Goal: Task Accomplishment & Management: Manage account settings

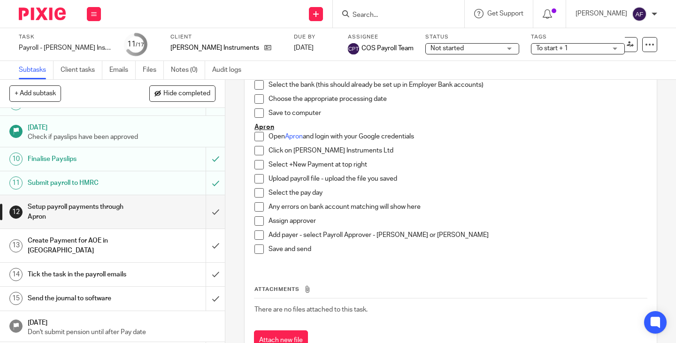
scroll to position [163, 0]
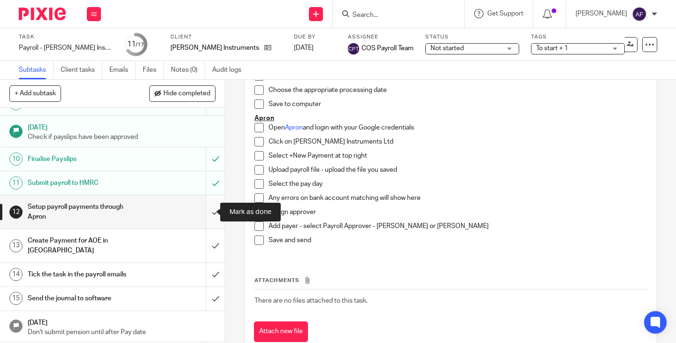
click at [203, 209] on input "submit" at bounding box center [112, 211] width 225 height 33
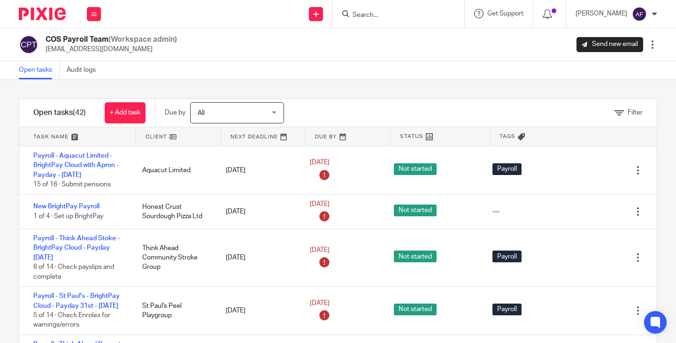
click at [155, 137] on link at bounding box center [178, 136] width 85 height 19
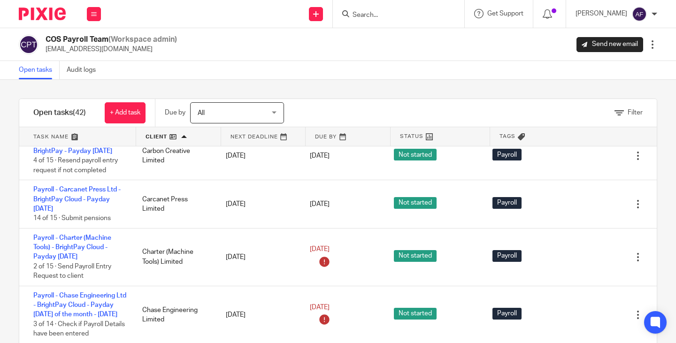
scroll to position [393, 0]
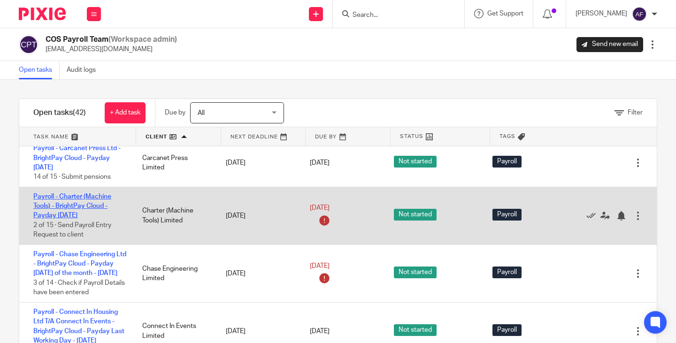
click at [100, 219] on link "Payroll - Charter (Machine Tools) - BrightPay Cloud - Payday 28th - September 2…" at bounding box center [72, 207] width 78 height 26
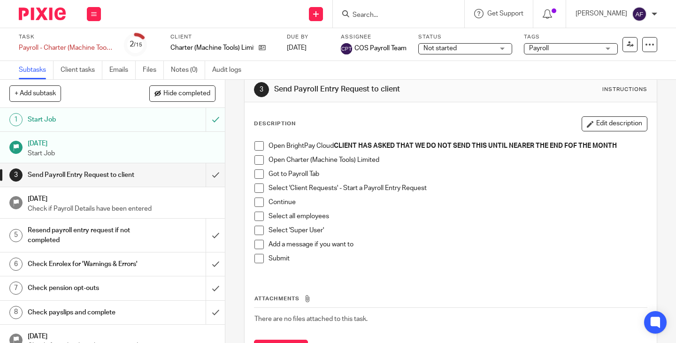
scroll to position [16, 0]
click at [432, 167] on div "Open Charter (Machine Tools) Limited" at bounding box center [458, 163] width 379 height 14
click at [453, 182] on div "Got to Payroll Tab" at bounding box center [458, 177] width 379 height 14
click at [454, 179] on p "Got to Payroll Tab" at bounding box center [458, 174] width 379 height 9
click at [201, 178] on input "submit" at bounding box center [112, 174] width 225 height 23
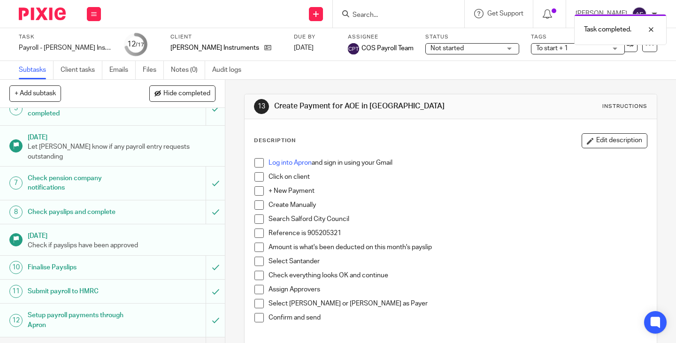
scroll to position [127, 0]
click at [467, 220] on p "Search Salford City Council" at bounding box center [458, 219] width 379 height 9
click at [470, 217] on p "Search Salford City Council" at bounding box center [458, 219] width 379 height 9
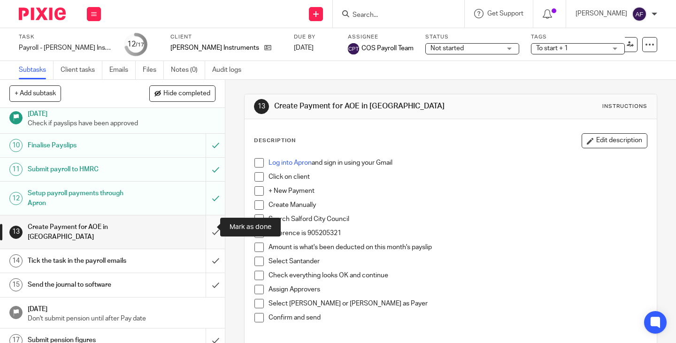
click at [205, 231] on input "submit" at bounding box center [112, 232] width 225 height 33
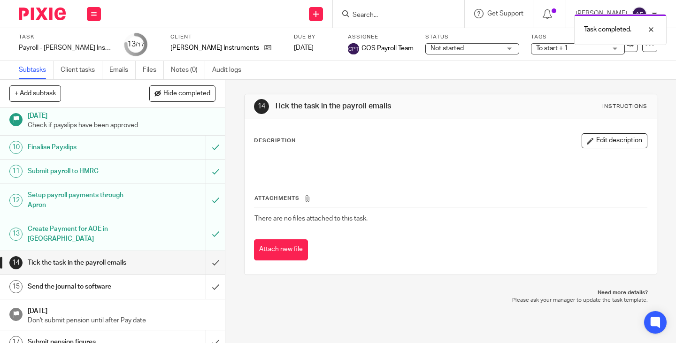
scroll to position [248, 0]
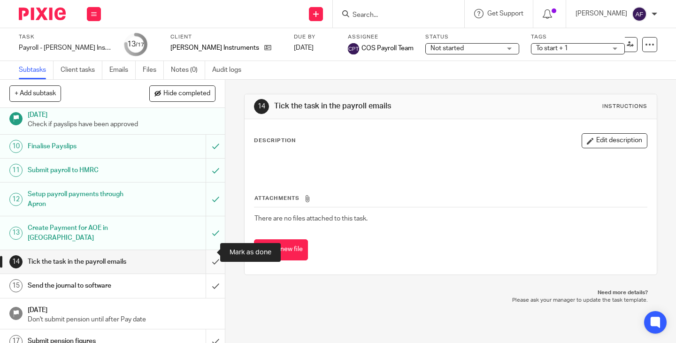
click at [205, 251] on input "submit" at bounding box center [112, 261] width 225 height 23
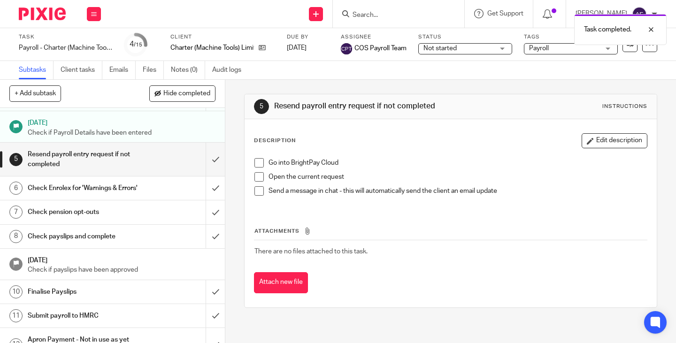
scroll to position [82, 0]
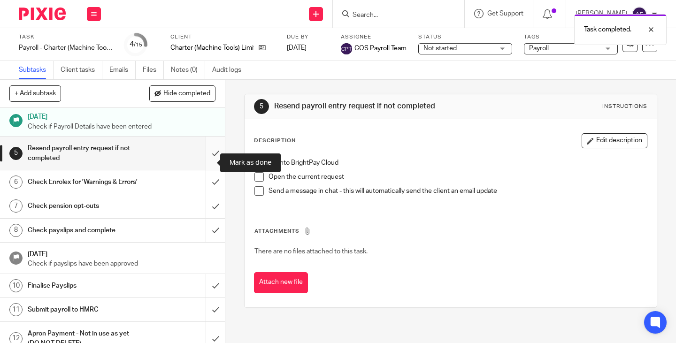
click at [206, 163] on input "submit" at bounding box center [112, 153] width 225 height 33
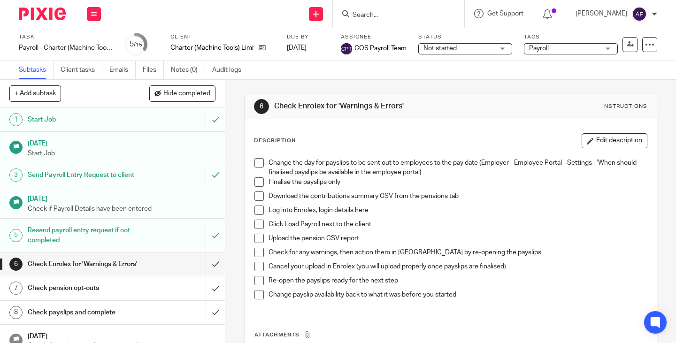
click at [441, 215] on div "Log into Enrolex, login details here" at bounding box center [458, 213] width 379 height 14
click at [428, 225] on p "Click Load Payroll next to the client" at bounding box center [458, 224] width 379 height 9
click at [201, 276] on input "submit" at bounding box center [112, 264] width 225 height 23
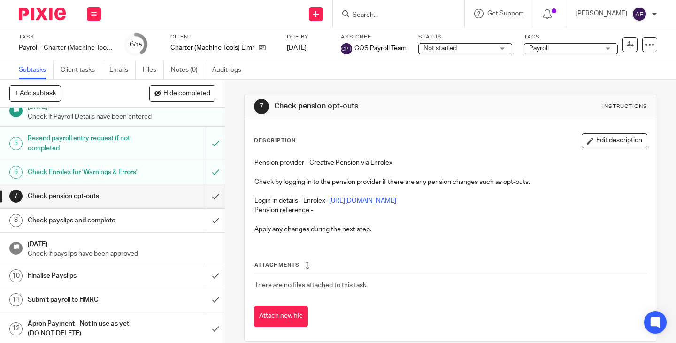
scroll to position [95, 0]
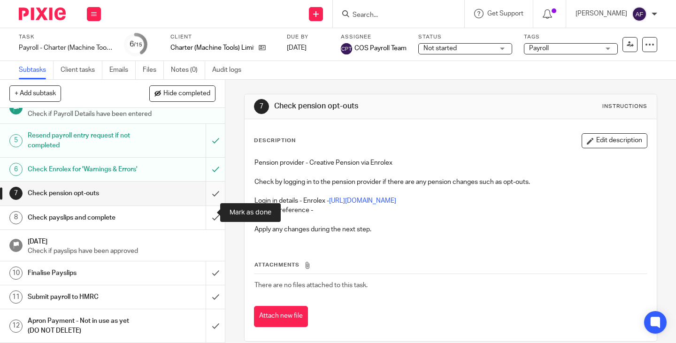
click at [205, 205] on input "submit" at bounding box center [112, 193] width 225 height 23
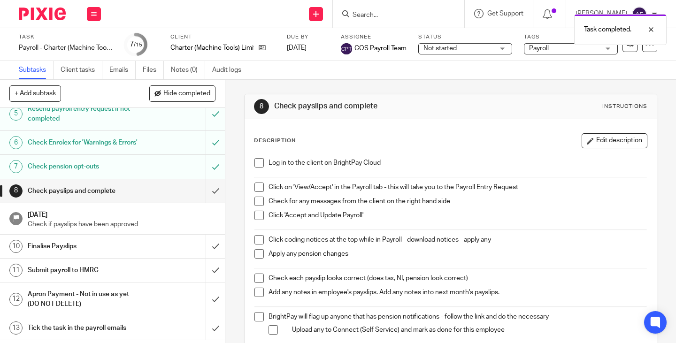
scroll to position [123, 0]
click at [434, 221] on div "Click 'Accept and Update Payroll'" at bounding box center [458, 218] width 379 height 14
click at [423, 171] on div "Log in to the client on BrightPay Cloud" at bounding box center [458, 165] width 379 height 14
click at [341, 219] on p "Click 'Accept and Update Payroll'" at bounding box center [458, 215] width 379 height 9
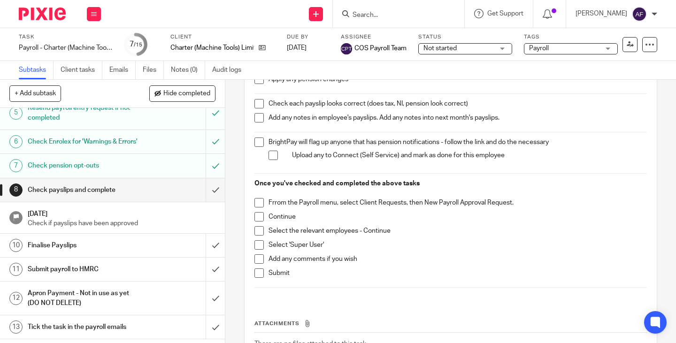
scroll to position [176, 0]
click at [206, 202] on input "submit" at bounding box center [112, 189] width 225 height 23
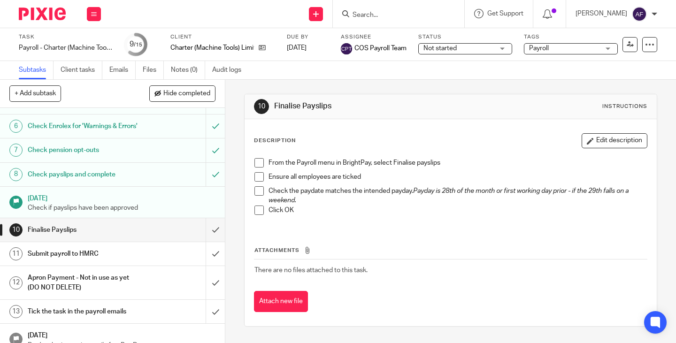
scroll to position [194, 0]
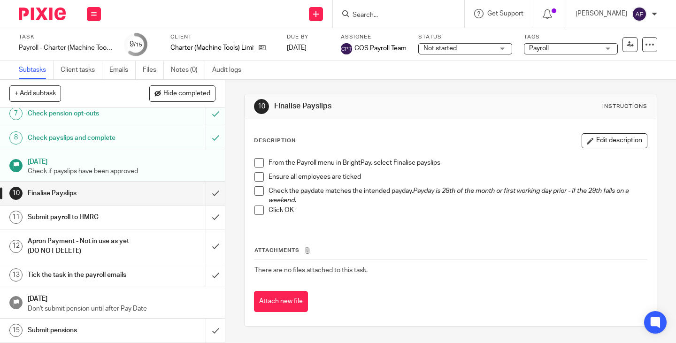
click at [447, 190] on em "Payday is 28th of the month or first working day prior - if the 29th falls on a…" at bounding box center [450, 196] width 362 height 16
click at [207, 191] on input "submit" at bounding box center [112, 193] width 225 height 23
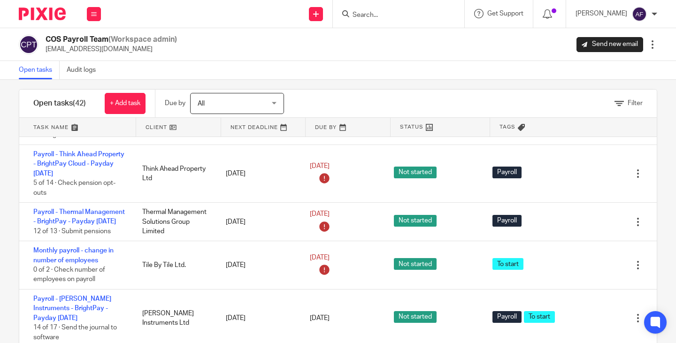
scroll to position [170, 0]
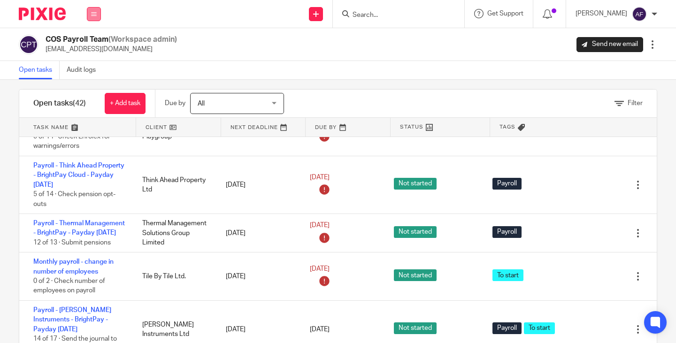
click at [89, 15] on button at bounding box center [94, 14] width 14 height 14
click at [94, 40] on li "Work" at bounding box center [93, 44] width 25 height 14
click at [93, 38] on li "Work" at bounding box center [93, 44] width 25 height 14
click at [94, 42] on link "Work" at bounding box center [88, 43] width 15 height 7
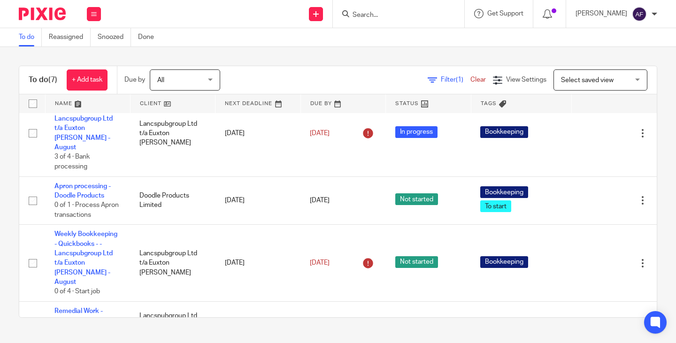
scroll to position [207, 0]
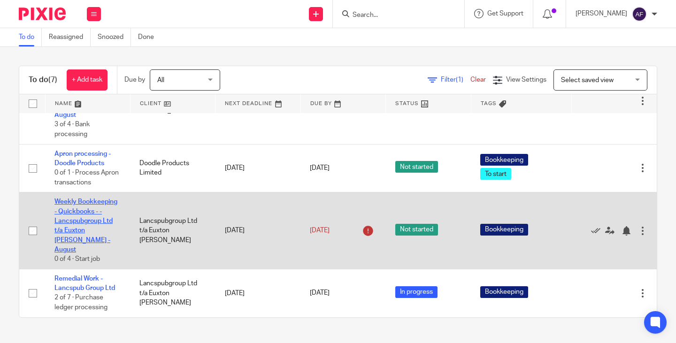
click at [70, 226] on link "Weekly Bookkeeping - Quickbooks - - Lancspubgroup Ltd t/a Euxton [PERSON_NAME] …" at bounding box center [85, 226] width 63 height 54
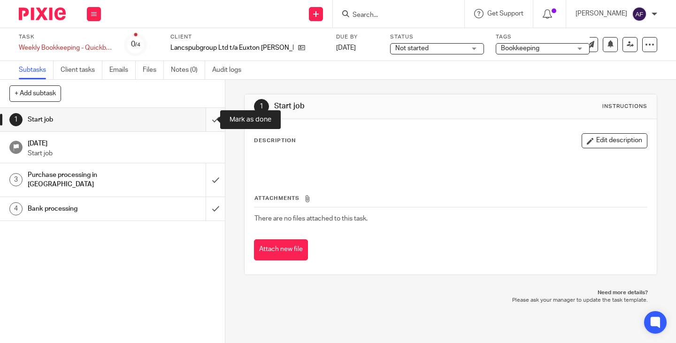
click at [203, 120] on input "submit" at bounding box center [112, 119] width 225 height 23
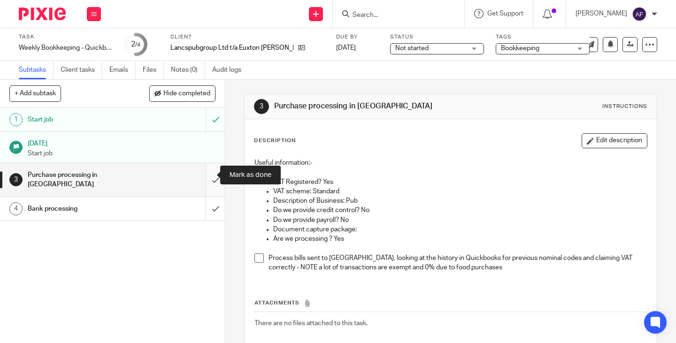
click at [204, 178] on input "submit" at bounding box center [112, 179] width 225 height 33
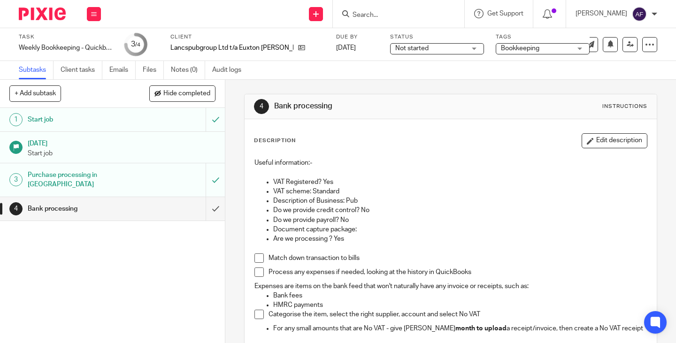
click at [458, 157] on div "Useful information:- VAT Registered? Yes VAT scheme: Standard Description of Bu…" at bounding box center [451, 247] width 402 height 187
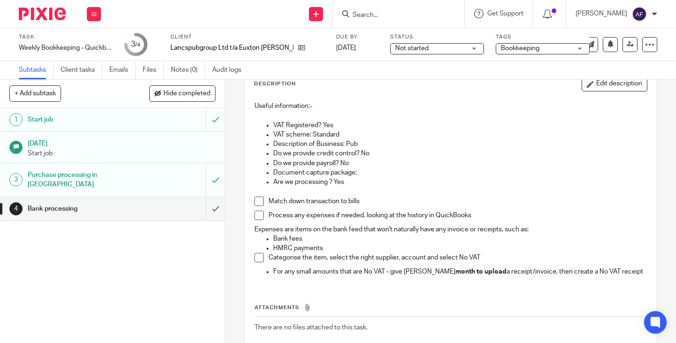
scroll to position [70, 0]
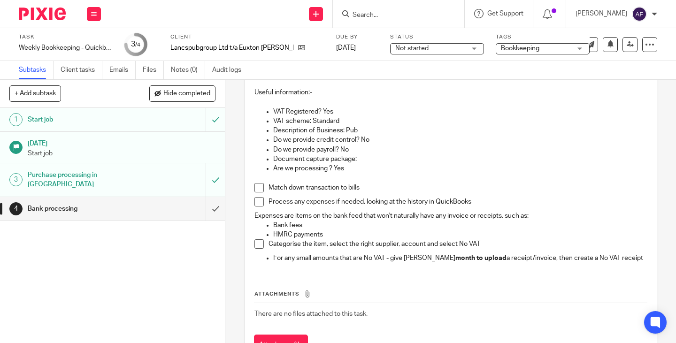
click at [467, 162] on p "Document capture package:" at bounding box center [460, 159] width 374 height 9
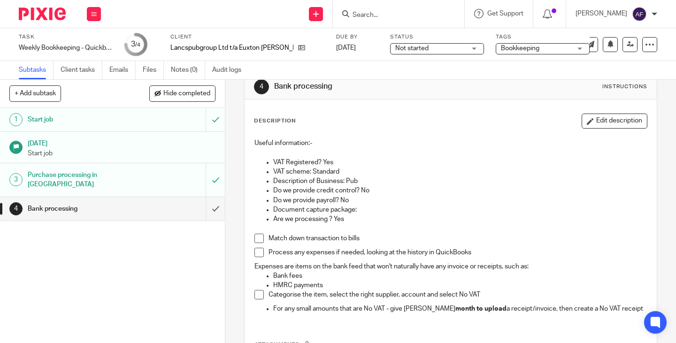
scroll to position [15, 0]
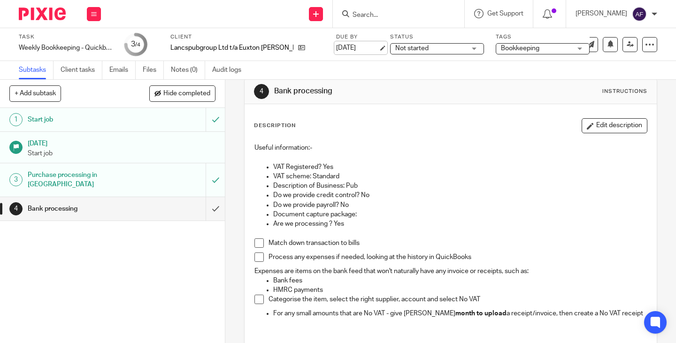
click at [336, 48] on link "[DATE]" at bounding box center [357, 48] width 42 height 10
click at [389, 150] on p "Useful information:-" at bounding box center [451, 147] width 393 height 9
click at [643, 50] on div at bounding box center [650, 44] width 15 height 15
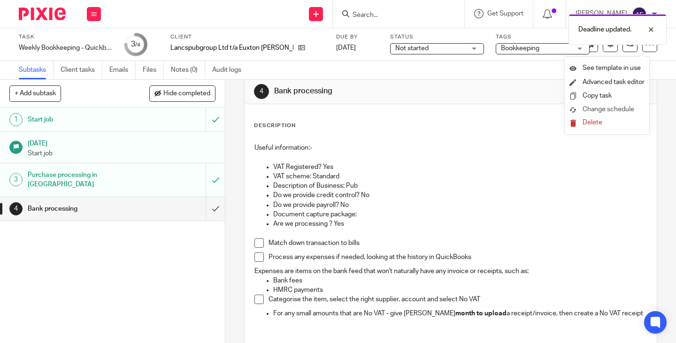
click at [610, 110] on span "Change schedule" at bounding box center [609, 109] width 52 height 7
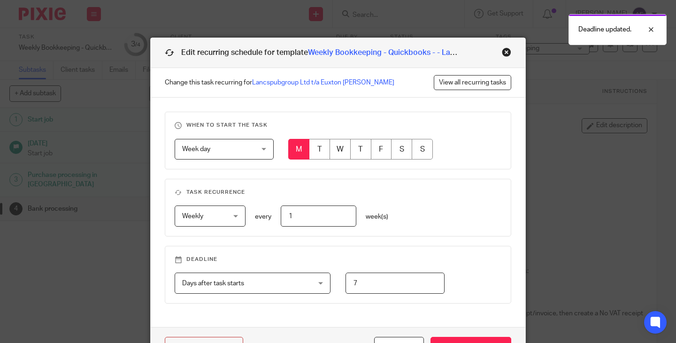
click at [457, 172] on div "When to start the task Week day Week day Disable On date Week day Month day On …" at bounding box center [338, 213] width 375 height 230
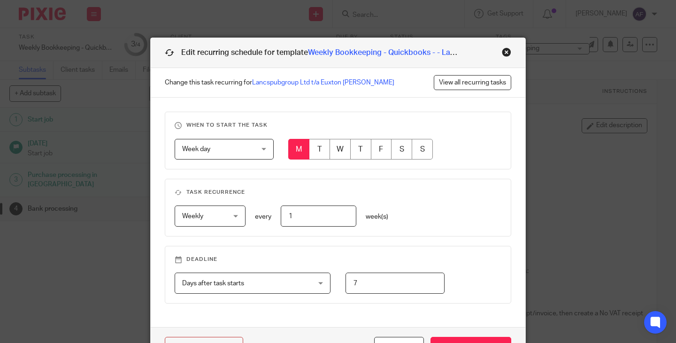
click at [457, 172] on div "When to start the task Week day Week day Disable On date Week day Month day On …" at bounding box center [338, 213] width 375 height 230
click at [408, 289] on input "7" at bounding box center [395, 283] width 99 height 21
type input "6"
click at [481, 236] on fieldset "Task recurrence Weekly Weekly No repeat Weekly Monthly Yearly weekly every 1 we…" at bounding box center [338, 208] width 347 height 58
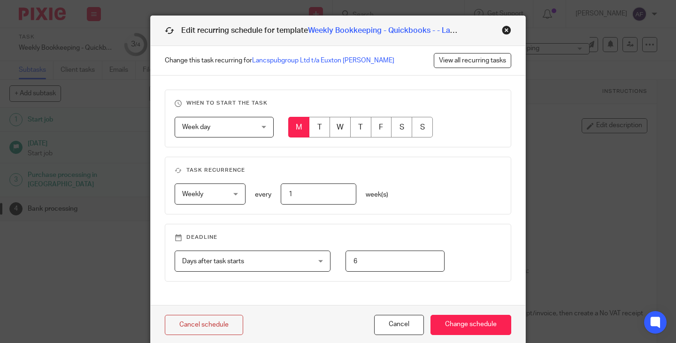
scroll to position [62, 0]
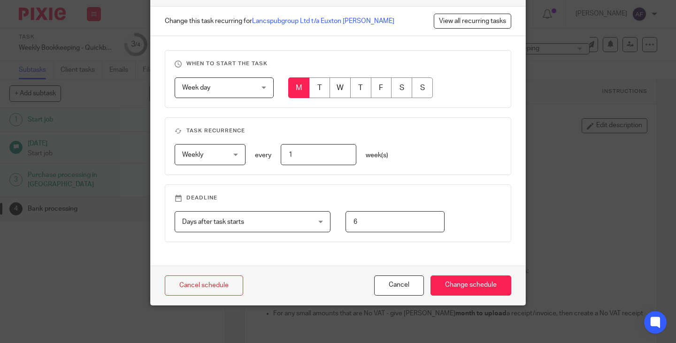
click at [356, 223] on input "6" at bounding box center [395, 221] width 99 height 21
type input "4"
click at [449, 282] on input "Change schedule" at bounding box center [471, 286] width 81 height 20
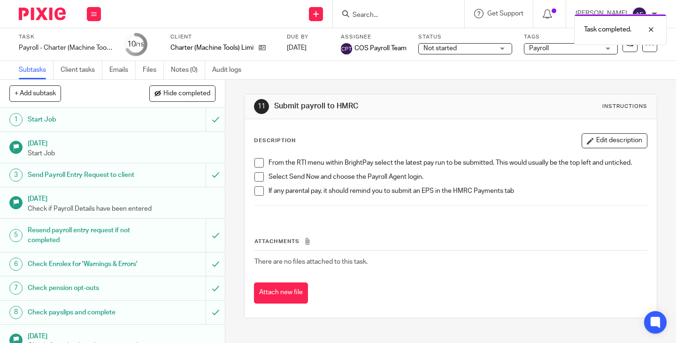
scroll to position [194, 0]
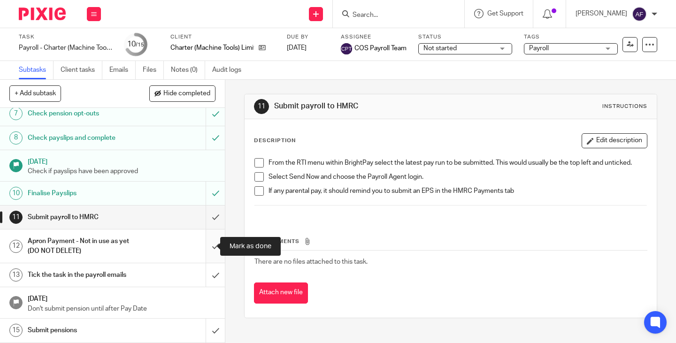
click at [206, 247] on input "submit" at bounding box center [112, 246] width 225 height 33
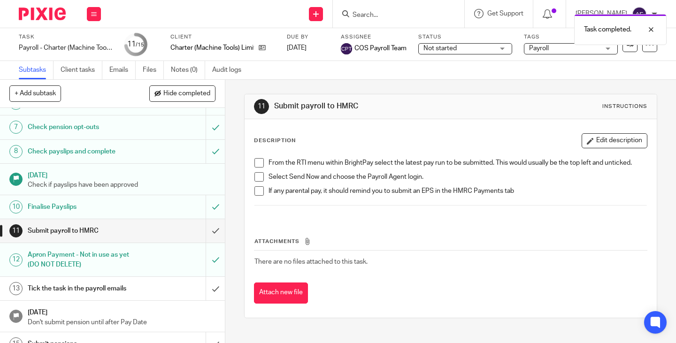
scroll to position [194, 0]
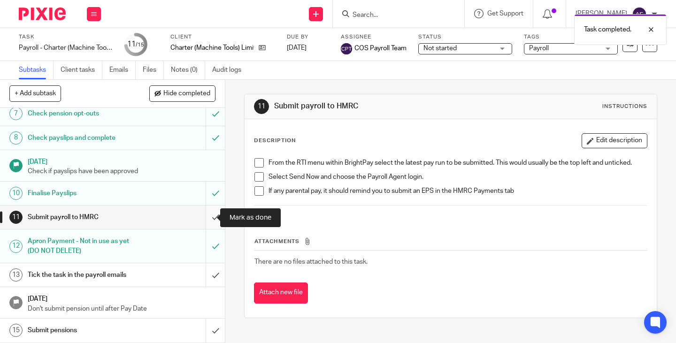
click at [205, 218] on input "submit" at bounding box center [112, 217] width 225 height 23
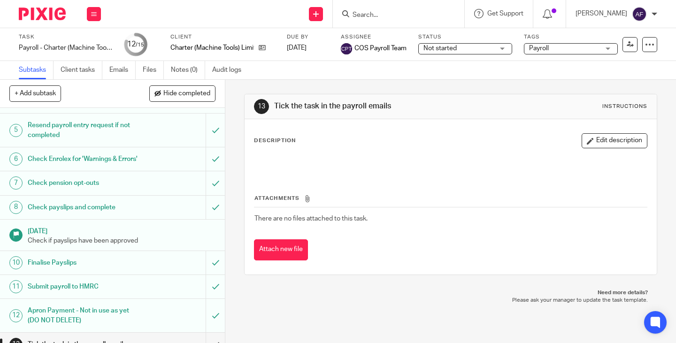
scroll to position [194, 0]
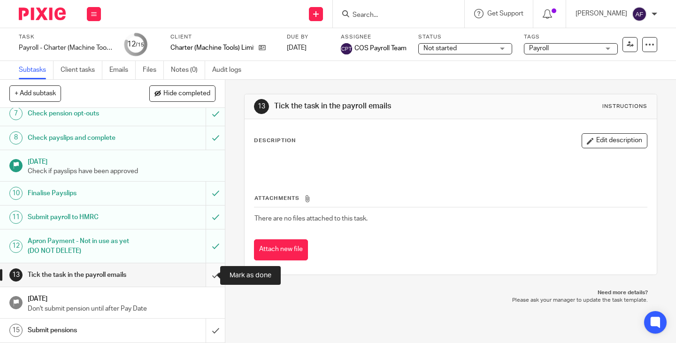
click at [206, 274] on input "submit" at bounding box center [112, 274] width 225 height 23
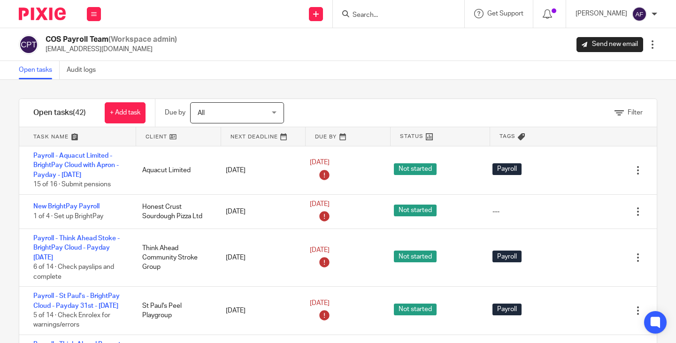
click at [648, 86] on div "Filter tasks Only show tasks matching all of these conditions 1 Client name Is …" at bounding box center [338, 211] width 676 height 263
click at [99, 15] on button at bounding box center [94, 14] width 14 height 14
click at [97, 42] on li "Work" at bounding box center [93, 44] width 25 height 14
click at [292, 58] on div "COS Payroll Team (Workspace admin) payroll@cosbookkeeping.co.uk Send new email …" at bounding box center [338, 44] width 676 height 33
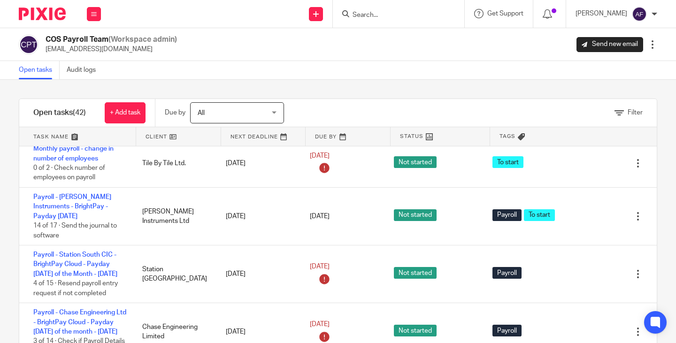
scroll to position [350, 0]
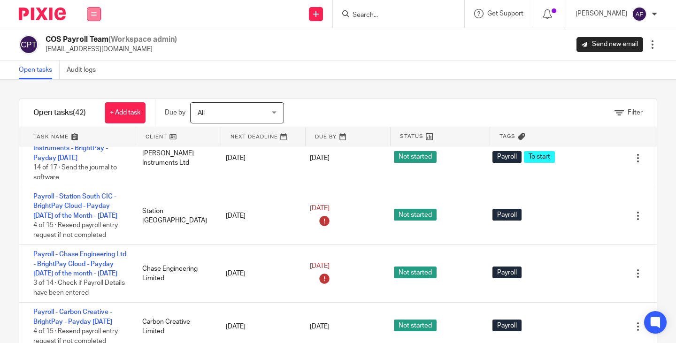
click at [92, 13] on icon at bounding box center [94, 14] width 6 height 6
click at [100, 43] on li "Work" at bounding box center [93, 44] width 25 height 14
click at [372, 63] on div "Open tasks Audit logs" at bounding box center [338, 70] width 676 height 19
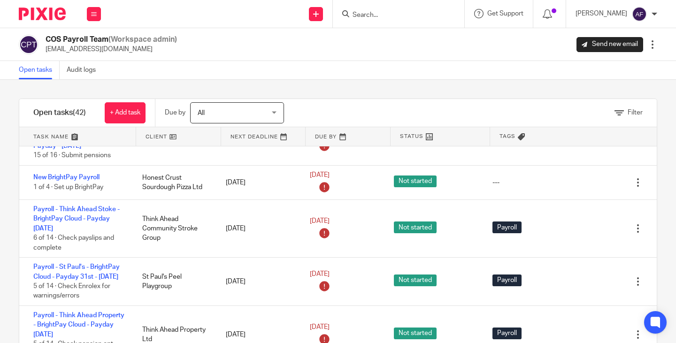
scroll to position [0, 0]
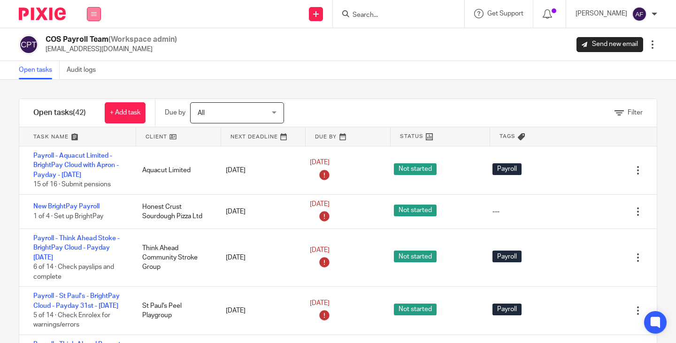
click at [94, 17] on button at bounding box center [94, 14] width 14 height 14
click at [101, 42] on li "Work" at bounding box center [93, 44] width 25 height 14
click at [86, 43] on link "Work" at bounding box center [88, 43] width 15 height 7
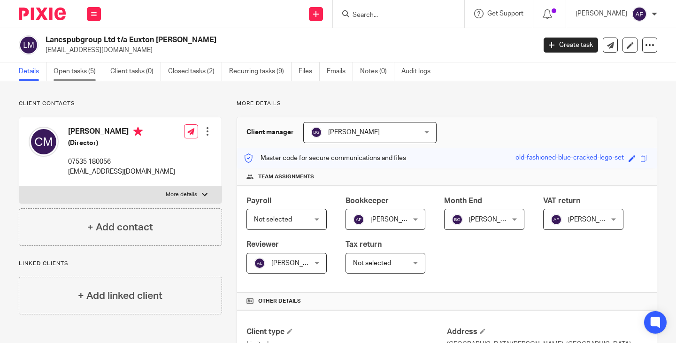
click at [84, 72] on link "Open tasks (5)" at bounding box center [79, 71] width 50 height 18
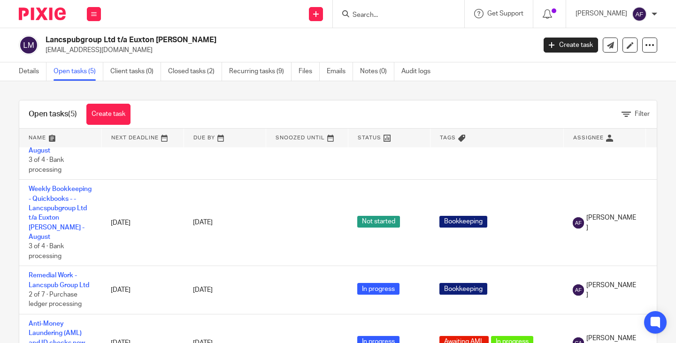
scroll to position [149, 0]
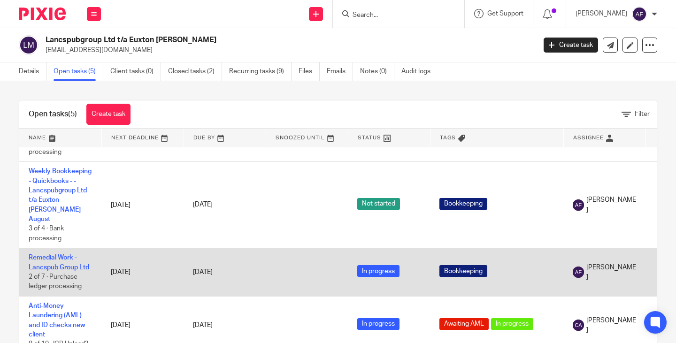
click at [72, 254] on td "Remedial Work - Lancspub Group Ltd 2 of 7 · Purchase ledger processing" at bounding box center [60, 272] width 82 height 48
click at [68, 253] on td "Remedial Work - Lancspub Group Ltd 2 of 7 · Purchase ledger processing" at bounding box center [60, 272] width 82 height 48
click at [67, 255] on link "Remedial Work - Lancspub Group Ltd" at bounding box center [59, 263] width 61 height 16
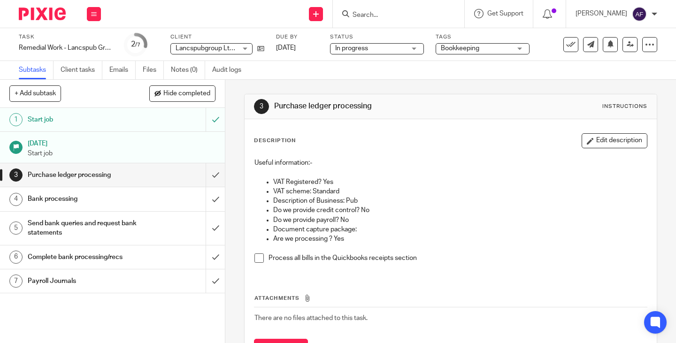
click at [140, 197] on div "Bank processing" at bounding box center [112, 199] width 169 height 14
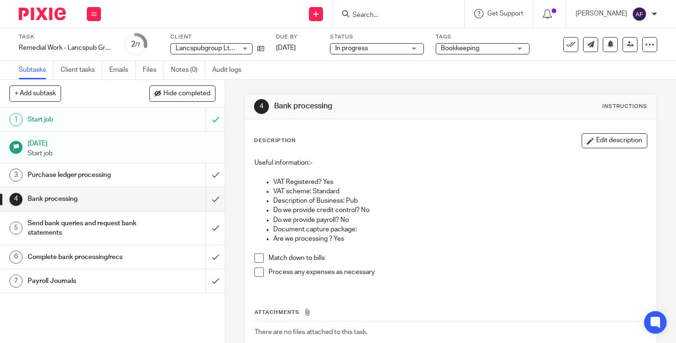
click at [142, 235] on div "Send bank queries and request bank statements" at bounding box center [112, 229] width 169 height 24
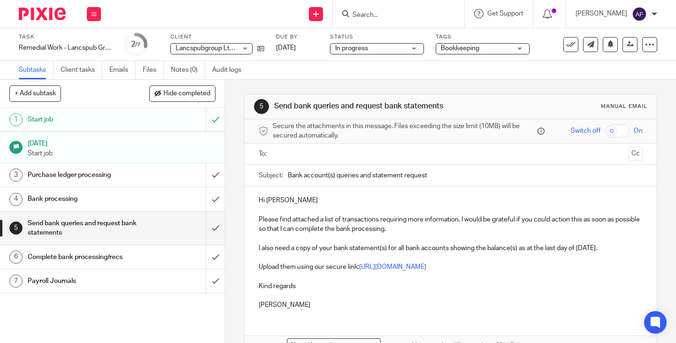
click at [148, 253] on div "Complete bank processing/recs" at bounding box center [112, 257] width 169 height 14
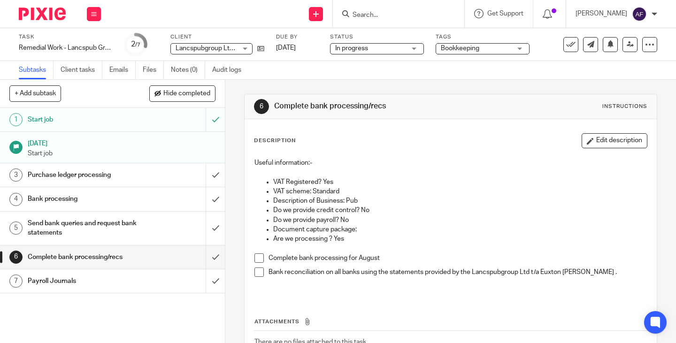
click at [146, 285] on div "Payroll Journals" at bounding box center [112, 281] width 169 height 14
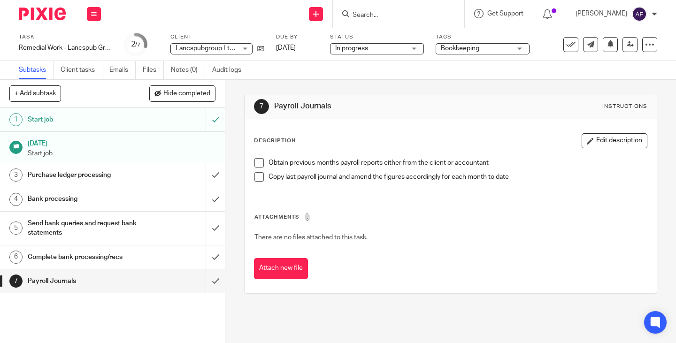
click at [133, 177] on h1 "Purchase ledger processing" at bounding box center [84, 175] width 113 height 14
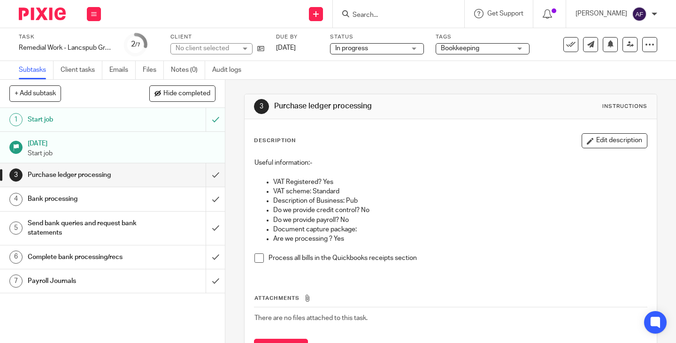
click at [403, 154] on div "Useful information:- VAT Registered? Yes VAT scheme: Standard Description of Bu…" at bounding box center [451, 214] width 402 height 121
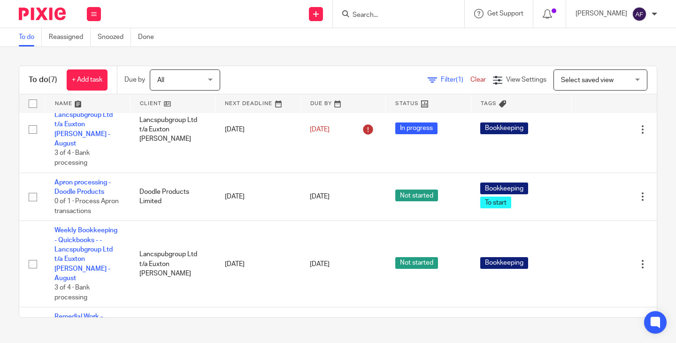
scroll to position [158, 0]
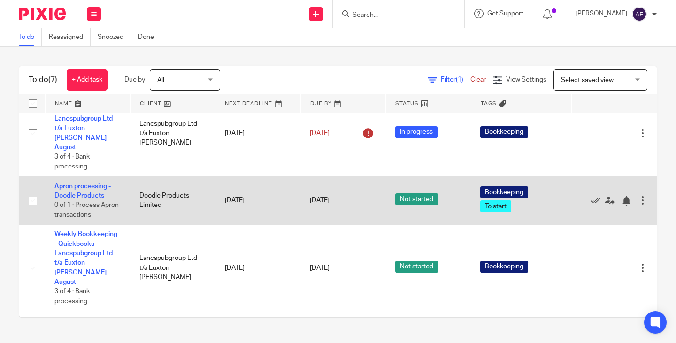
click at [99, 195] on link "Apron processing - Doodle Products" at bounding box center [82, 191] width 56 height 16
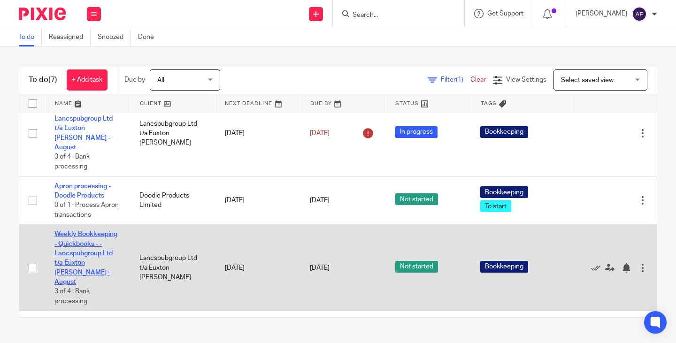
click at [73, 260] on link "Weekly Bookkeeping - Quickbooks - - Lancspubgroup Ltd t/a Euxton [PERSON_NAME] …" at bounding box center [85, 258] width 63 height 54
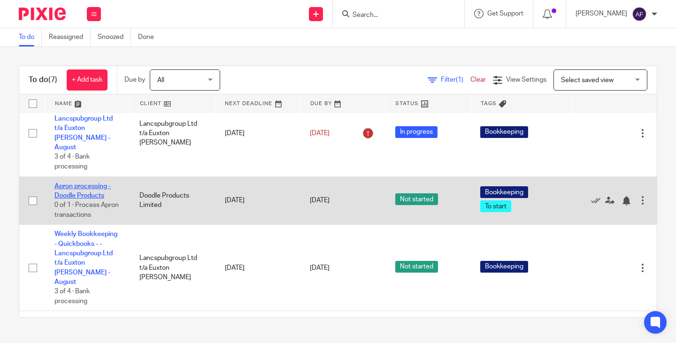
click at [91, 199] on link "Apron processing - Doodle Products" at bounding box center [82, 191] width 56 height 16
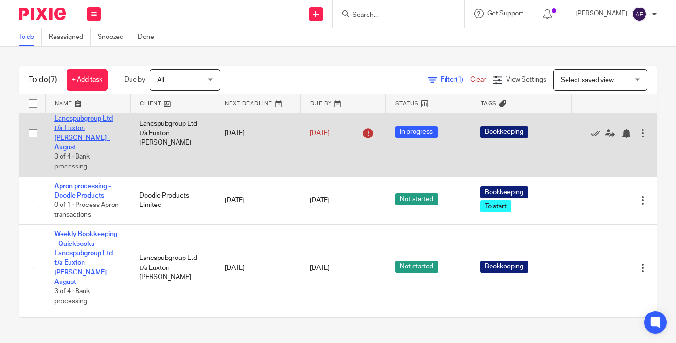
click at [88, 138] on link "Weekly Bookkeeping - Quickbooks - - Lancspubgroup Ltd t/a Euxton [PERSON_NAME] …" at bounding box center [85, 124] width 63 height 54
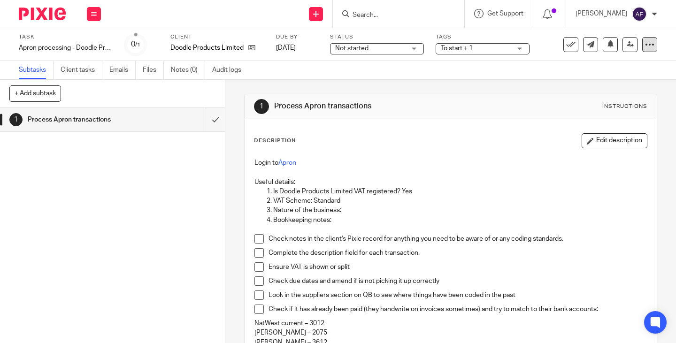
click at [645, 47] on icon at bounding box center [649, 44] width 9 height 9
click at [640, 79] on link "Advanced task editor" at bounding box center [614, 82] width 62 height 7
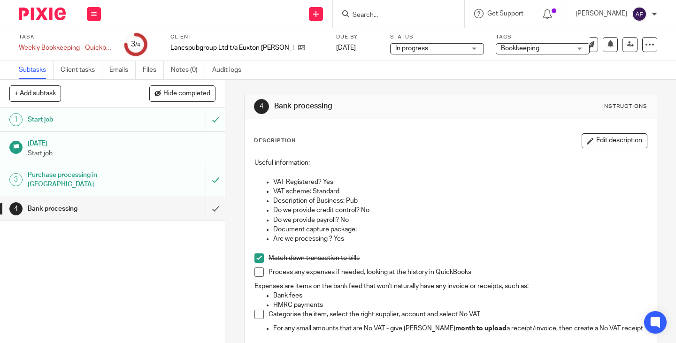
click at [420, 134] on div "Description Edit description" at bounding box center [451, 140] width 394 height 15
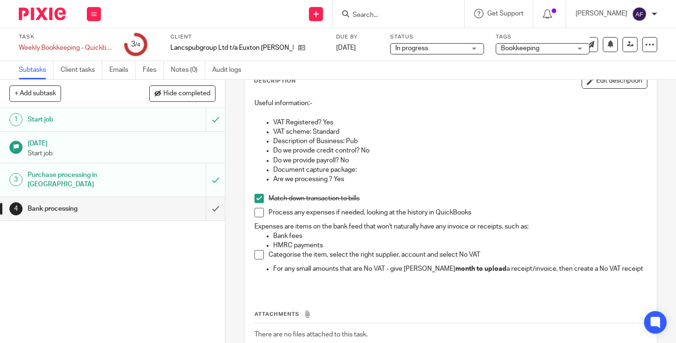
scroll to position [61, 0]
click at [256, 215] on span at bounding box center [259, 211] width 9 height 9
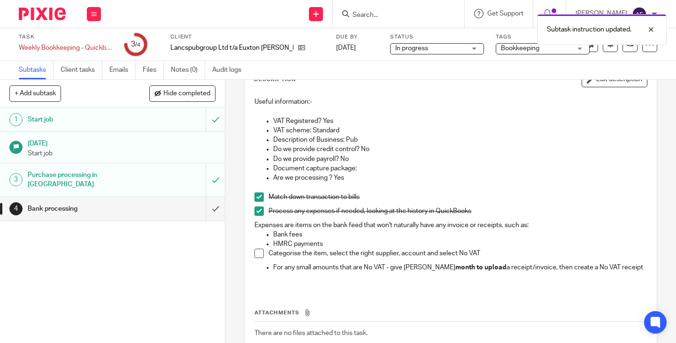
click at [255, 256] on span at bounding box center [259, 253] width 9 height 9
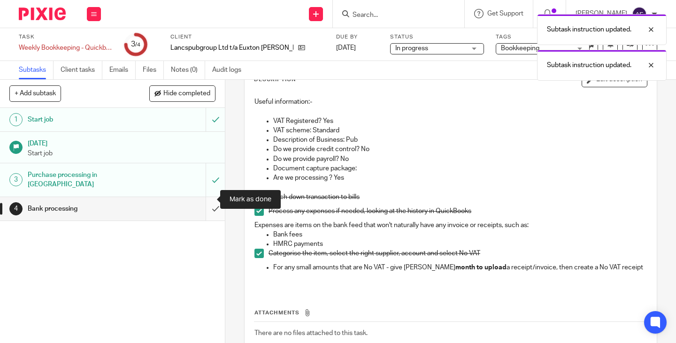
click at [205, 201] on input "submit" at bounding box center [112, 208] width 225 height 23
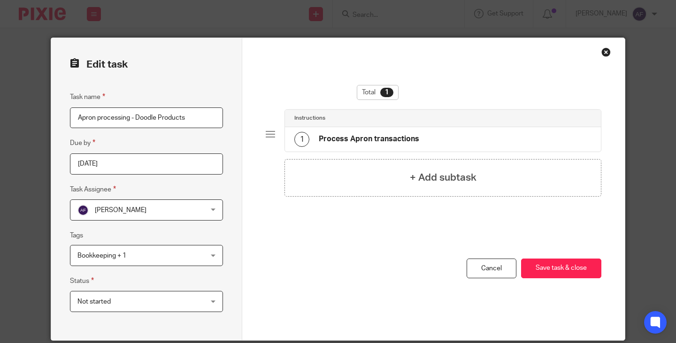
click at [188, 160] on input "[DATE]" at bounding box center [146, 164] width 153 height 21
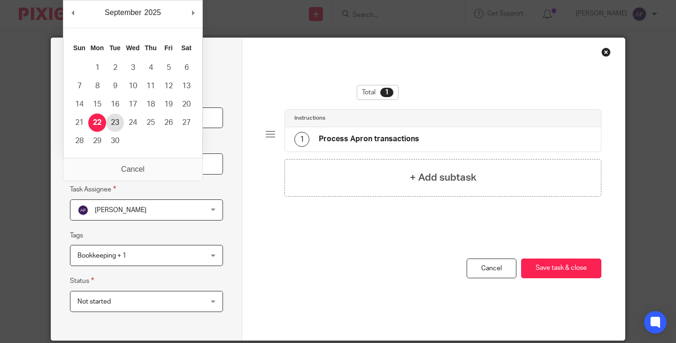
type input "[DATE]"
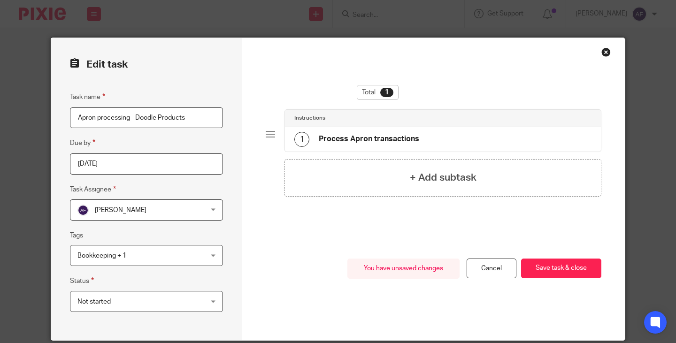
click at [146, 150] on fieldset "Due by [DATE]" at bounding box center [146, 156] width 153 height 37
click at [543, 269] on button "Save task & close" at bounding box center [561, 269] width 80 height 20
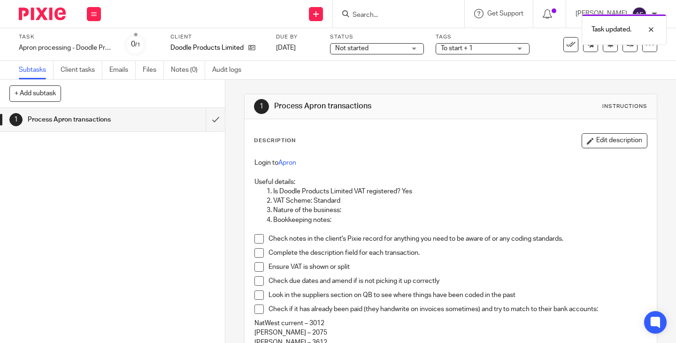
click at [646, 53] on div "Task Apron processing - Doodle Products Save Apron processing - Doodle Products…" at bounding box center [338, 44] width 639 height 23
click at [646, 51] on div at bounding box center [650, 44] width 15 height 15
click at [627, 68] on span "See template in use" at bounding box center [612, 68] width 58 height 7
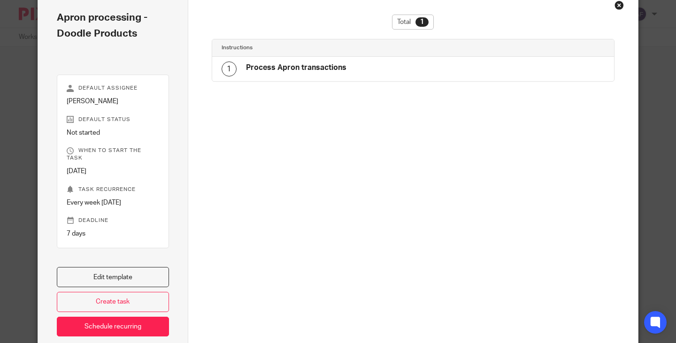
click at [615, 6] on div "Close this dialog window" at bounding box center [619, 4] width 9 height 9
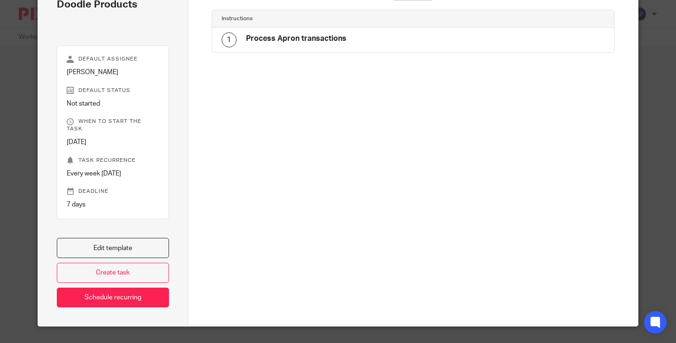
scroll to position [90, 0]
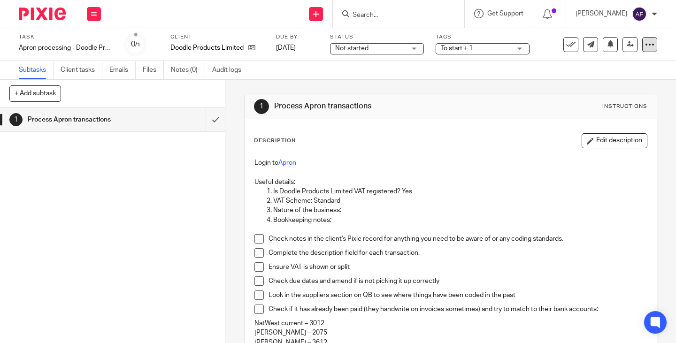
click at [645, 44] on icon at bounding box center [649, 44] width 9 height 9
click at [620, 107] on span "Change schedule" at bounding box center [609, 109] width 52 height 7
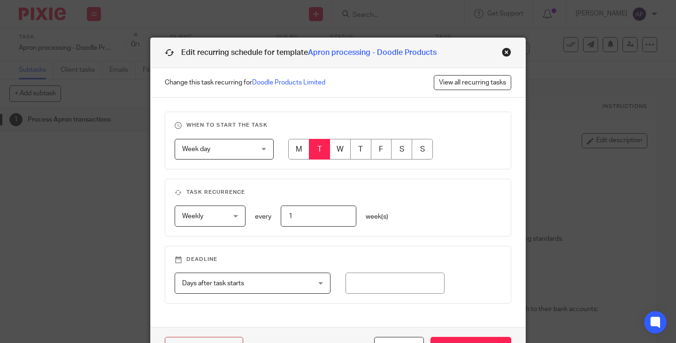
click at [502, 56] on div "Close this dialog window" at bounding box center [506, 51] width 9 height 9
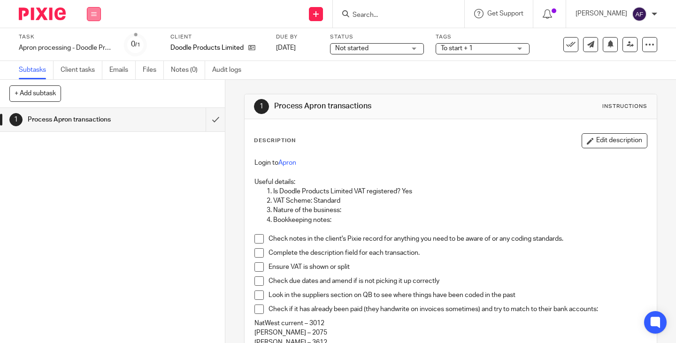
click at [89, 13] on button at bounding box center [94, 14] width 14 height 14
click at [95, 43] on link "Work" at bounding box center [89, 43] width 16 height 7
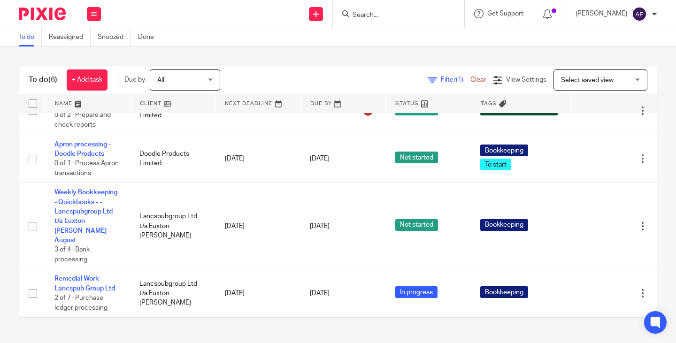
scroll to position [131, 0]
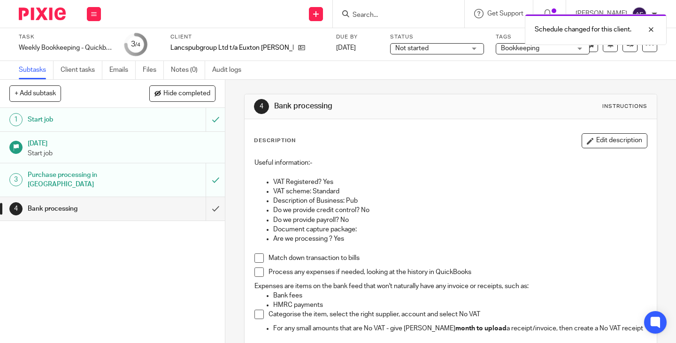
click at [477, 128] on div "Description Edit description Useful information:- VAT Registered? Yes VAT schem…" at bounding box center [451, 279] width 412 height 321
click at [645, 45] on icon at bounding box center [649, 44] width 9 height 9
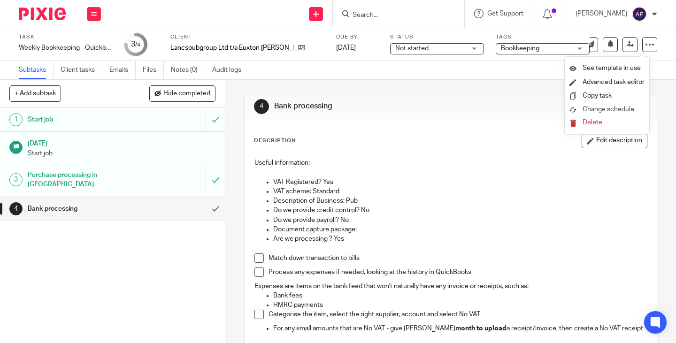
click at [613, 109] on span "Change schedule" at bounding box center [609, 109] width 52 height 7
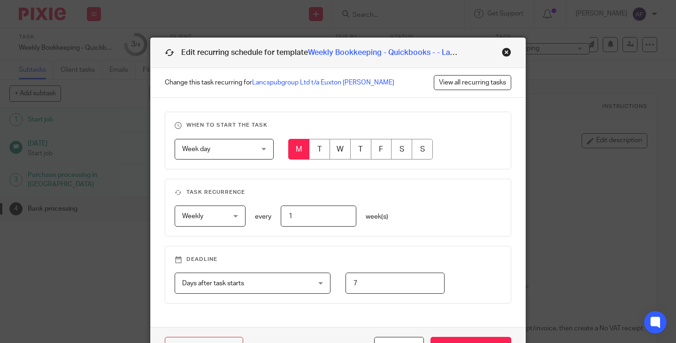
drag, startPoint x: 358, startPoint y: 276, endPoint x: 321, endPoint y: 278, distance: 36.7
click at [321, 278] on div "Days after task starts Days after task starts Days after task starts Weeks afte…" at bounding box center [330, 283] width 341 height 21
type input "4"
click at [492, 226] on div "Weekly Weekly No repeat Weekly Monthly Yearly weekly every 1 week(s)" at bounding box center [330, 216] width 341 height 21
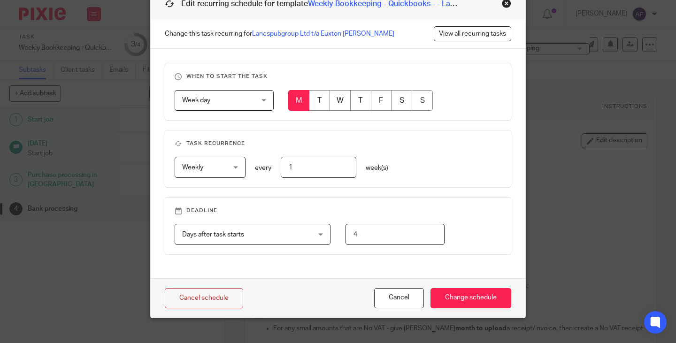
scroll to position [52, 0]
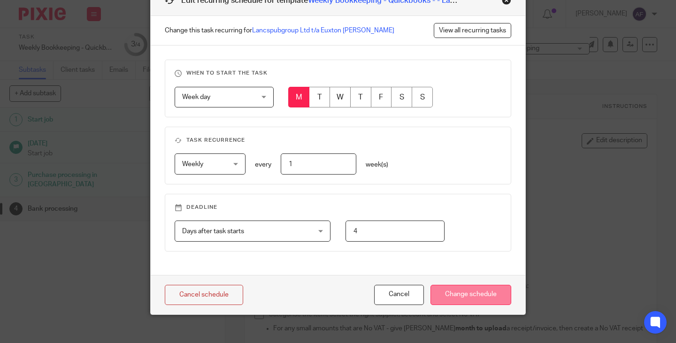
click at [493, 294] on input "Change schedule" at bounding box center [471, 295] width 81 height 20
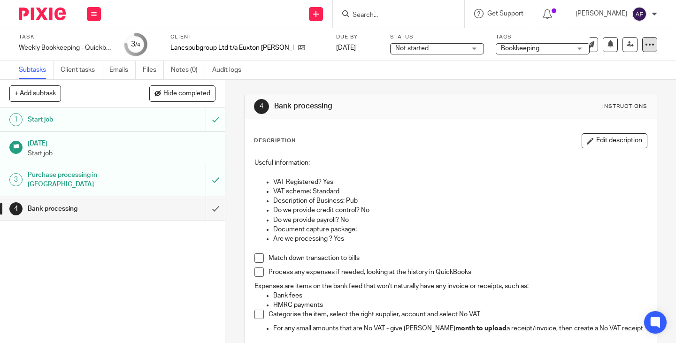
click at [648, 46] on div at bounding box center [650, 44] width 15 height 15
click at [635, 68] on span "See template in use" at bounding box center [612, 68] width 58 height 7
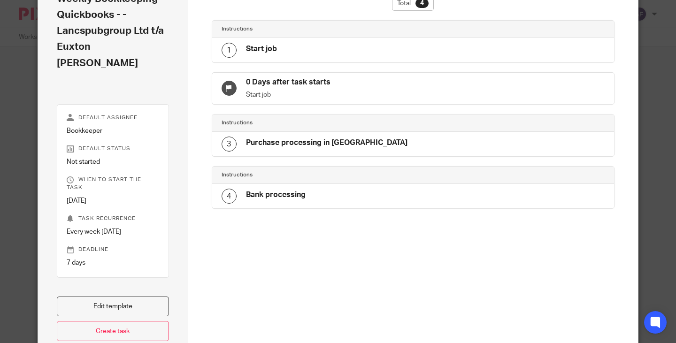
scroll to position [86, 0]
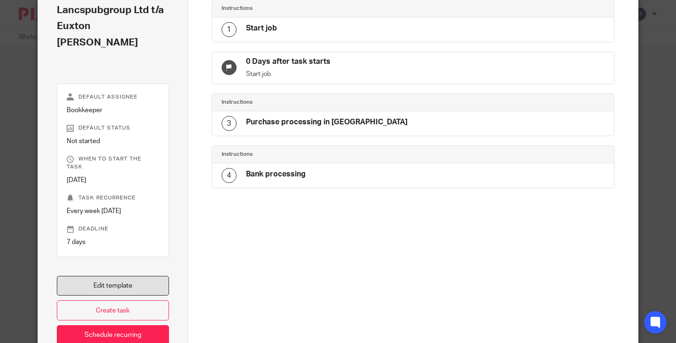
click at [114, 276] on link "Edit template" at bounding box center [113, 286] width 112 height 20
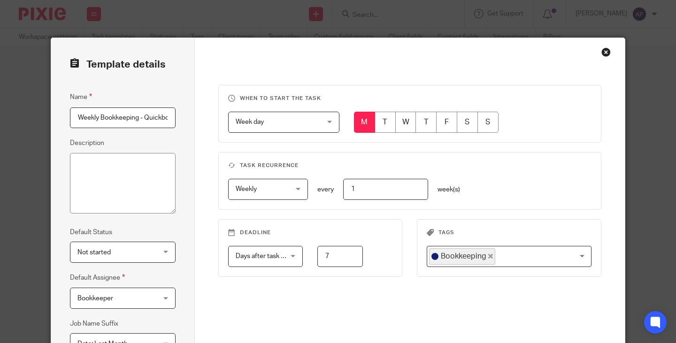
drag, startPoint x: 336, startPoint y: 257, endPoint x: 318, endPoint y: 255, distance: 17.9
click at [318, 255] on input "7" at bounding box center [339, 256] width 45 height 21
type input "4"
click at [376, 328] on div "When to start the task Week day Week day Disable On date Week day Month day On …" at bounding box center [410, 216] width 384 height 262
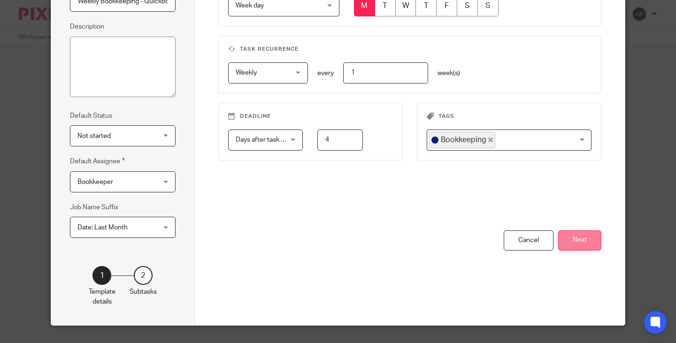
click at [584, 243] on button "Next" at bounding box center [579, 241] width 43 height 20
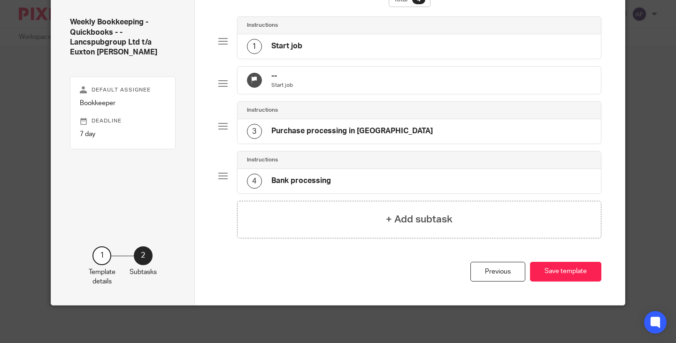
scroll to position [77, 0]
click at [582, 264] on button "Save template" at bounding box center [565, 272] width 71 height 20
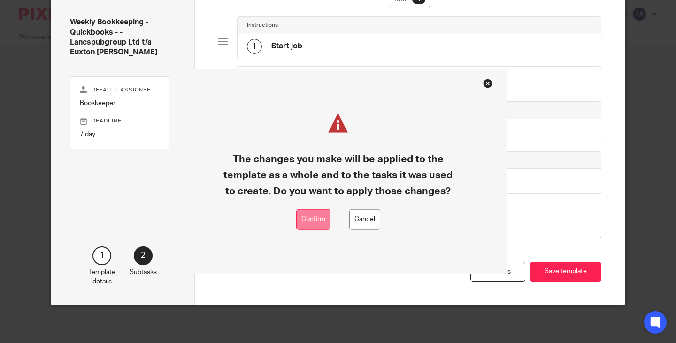
click at [297, 220] on button "Confirm" at bounding box center [313, 219] width 34 height 21
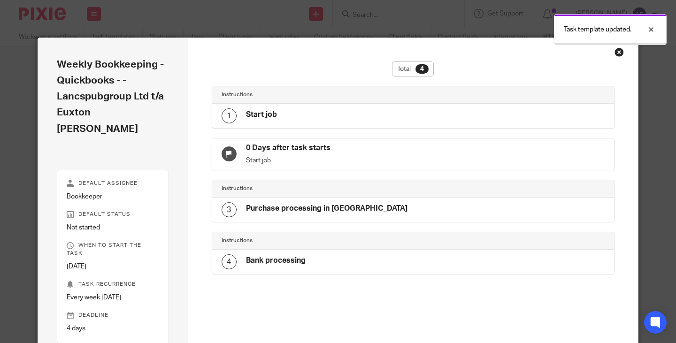
scroll to position [15, 0]
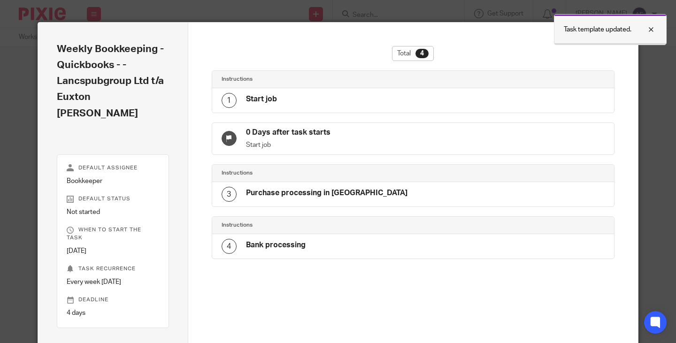
click at [655, 28] on div at bounding box center [644, 29] width 25 height 11
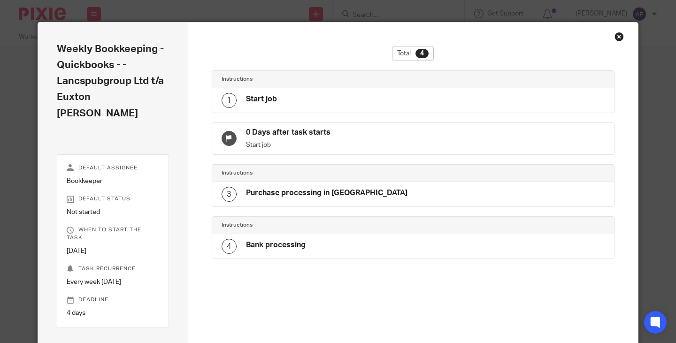
click at [619, 36] on div "Close this dialog window" at bounding box center [619, 36] width 9 height 9
click at [617, 36] on div "Close this dialog window" at bounding box center [619, 36] width 9 height 9
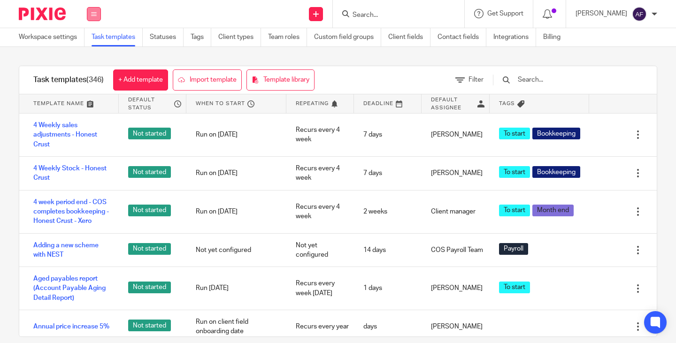
click at [96, 13] on icon at bounding box center [94, 14] width 6 height 6
click at [101, 39] on li "Work" at bounding box center [94, 44] width 26 height 14
click at [94, 37] on ul "Work Email Clients Team Reports Settings" at bounding box center [93, 78] width 35 height 92
click at [92, 43] on link "Work" at bounding box center [88, 43] width 15 height 7
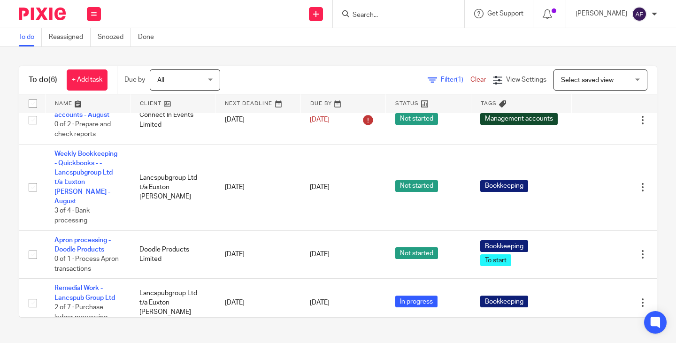
scroll to position [131, 0]
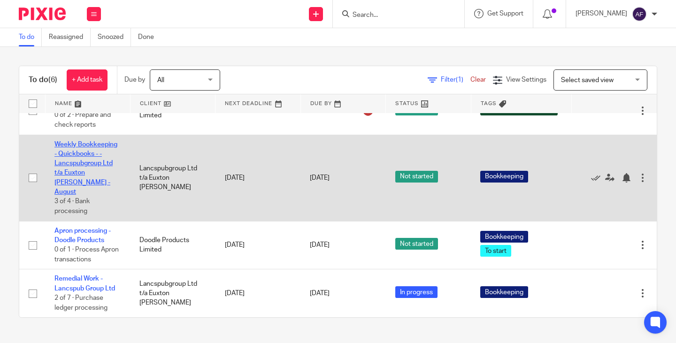
click at [90, 166] on link "Weekly Bookkeeping - Quickbooks - - Lancspubgroup Ltd t/a Euxton [PERSON_NAME] …" at bounding box center [85, 168] width 63 height 54
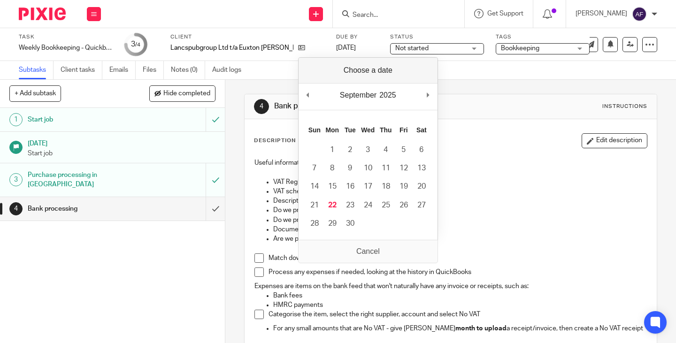
click at [482, 113] on div "4 Bank processing Instructions" at bounding box center [451, 106] width 394 height 15
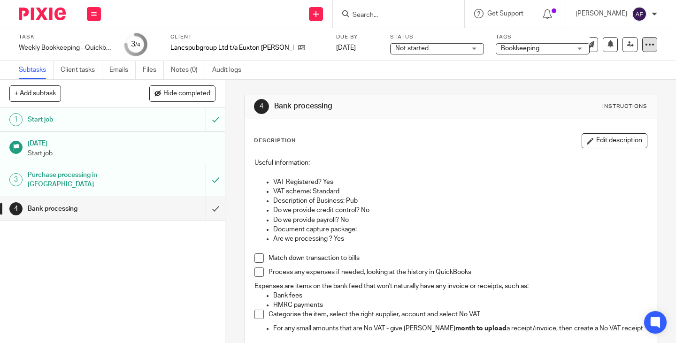
click at [645, 42] on icon at bounding box center [649, 44] width 9 height 9
click at [620, 108] on span "Change schedule" at bounding box center [609, 109] width 52 height 7
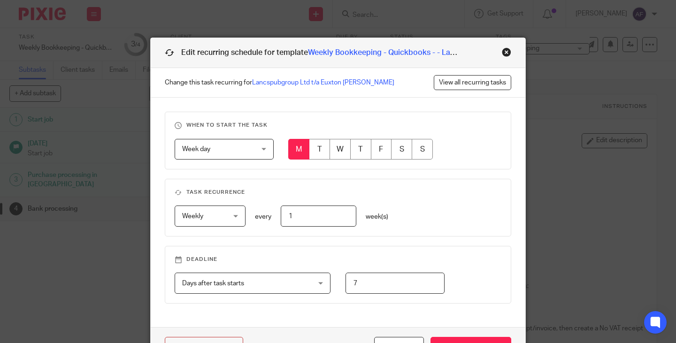
click at [480, 180] on fieldset "Task recurrence Weekly Weekly No repeat Weekly Monthly Yearly weekly every 1 we…" at bounding box center [338, 208] width 347 height 58
click at [491, 78] on link "View all recurring tasks" at bounding box center [472, 82] width 77 height 15
click at [505, 53] on div "Close this dialog window" at bounding box center [506, 51] width 9 height 9
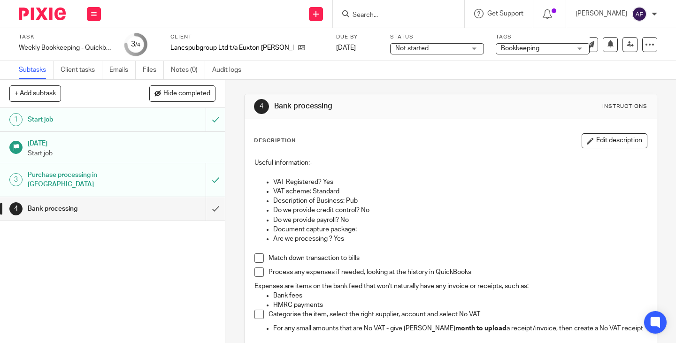
drag, startPoint x: 496, startPoint y: 139, endPoint x: 218, endPoint y: 43, distance: 294.7
click at [496, 139] on div "Description Edit description" at bounding box center [451, 140] width 394 height 15
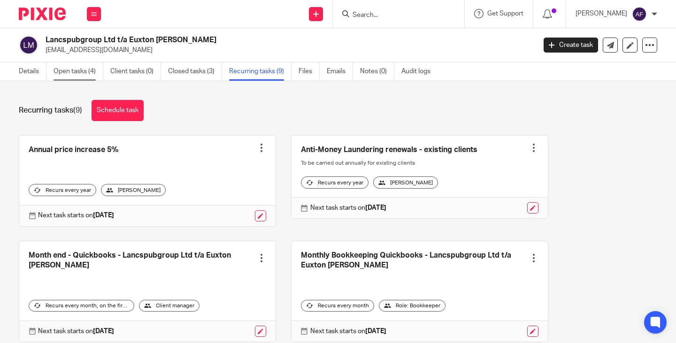
click at [78, 70] on link "Open tasks (4)" at bounding box center [79, 71] width 50 height 18
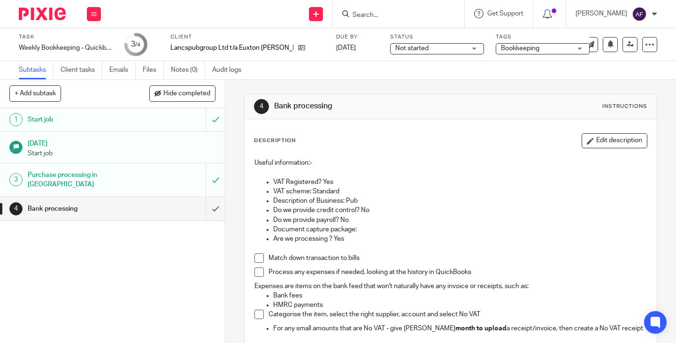
click at [442, 206] on p "Do we provide credit control? No" at bounding box center [460, 210] width 374 height 9
